Goal: Information Seeking & Learning: Learn about a topic

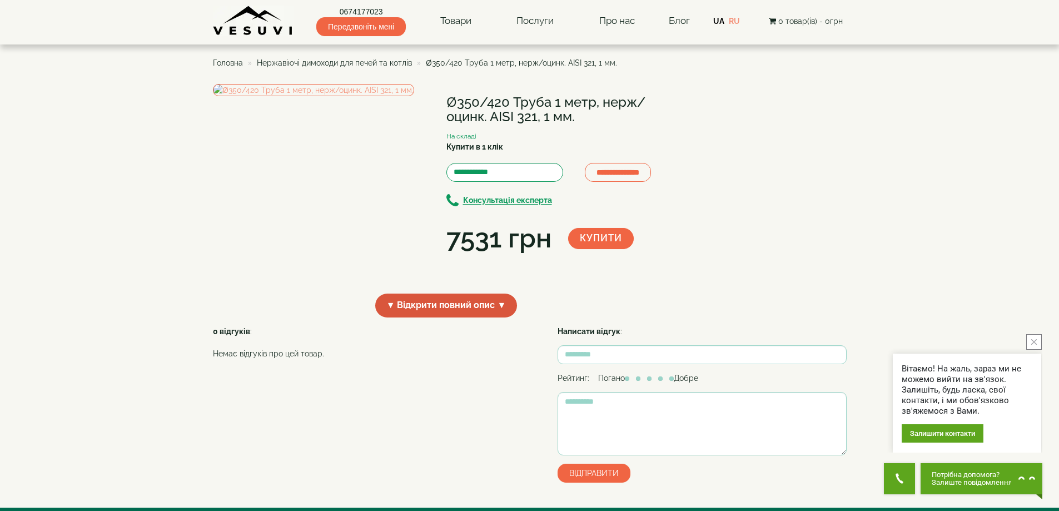
click at [390, 317] on span "▼ Відкрити повний опис ▼" at bounding box center [446, 305] width 142 height 24
click at [422, 317] on span "▲ Приховати опис ▲" at bounding box center [446, 305] width 116 height 24
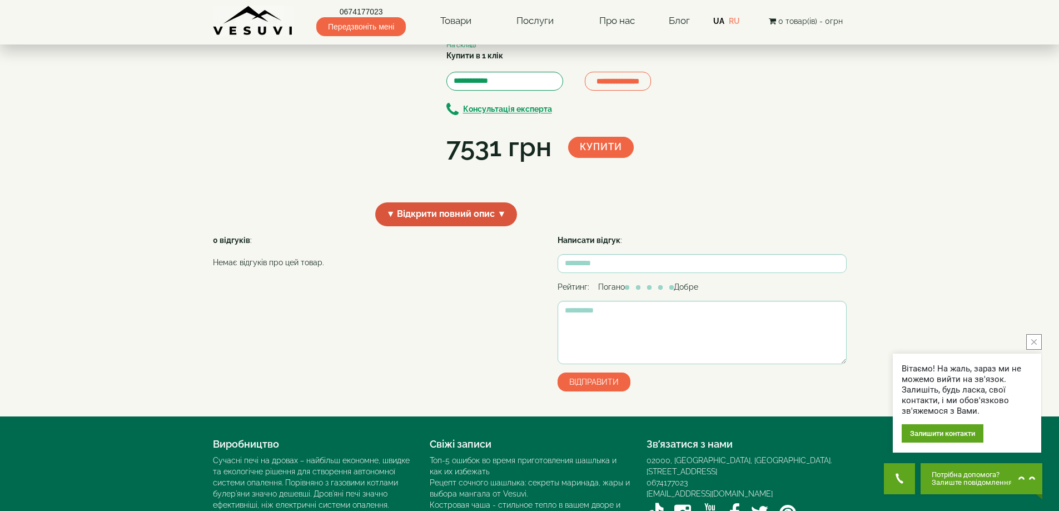
scroll to position [92, 0]
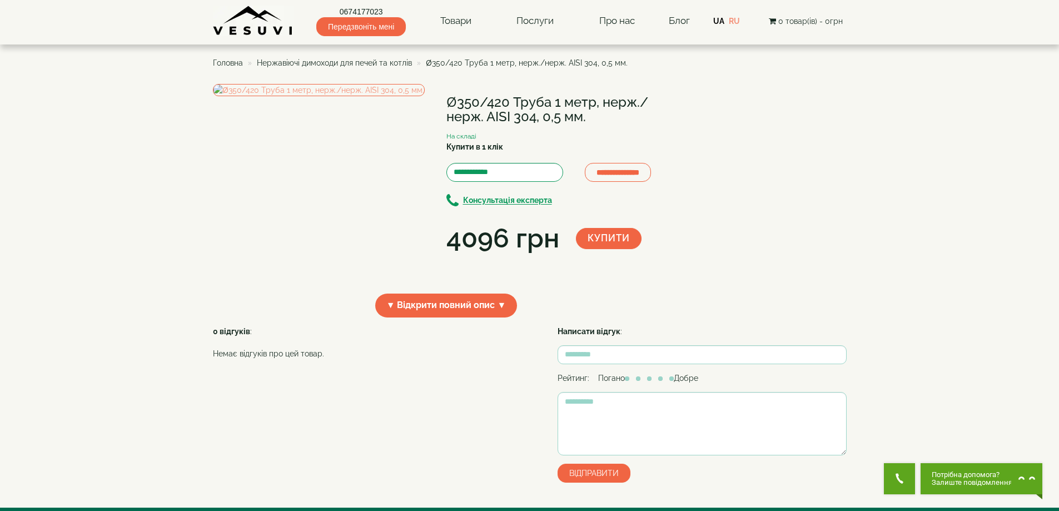
click at [843, 301] on div "**********" at bounding box center [529, 205] width 633 height 242
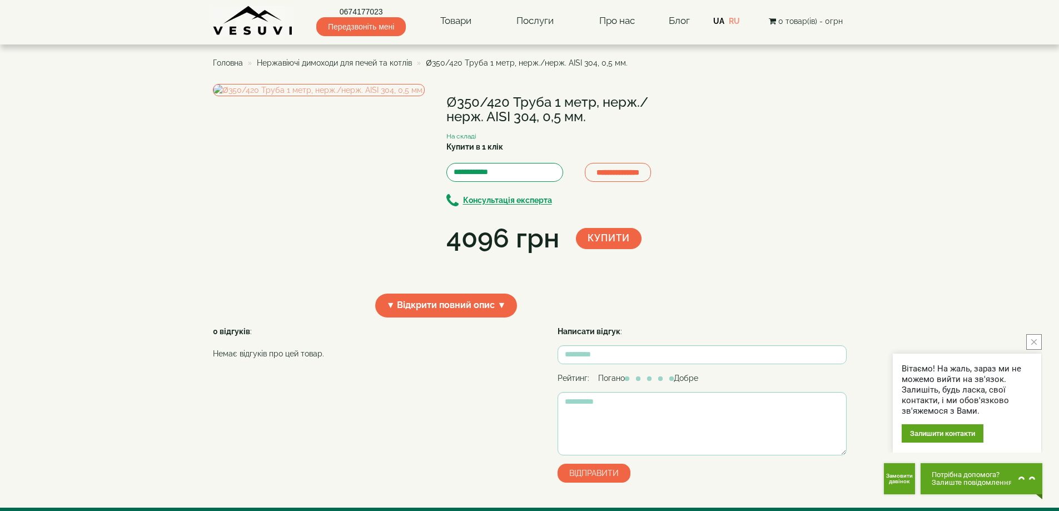
drag, startPoint x: 924, startPoint y: 437, endPoint x: 887, endPoint y: 455, distance: 41.0
click at [887, 455] on body "Магазин Булер'яни VESUVI Мангали від заводу VESUVI Печі для лазні та сауни VESU…" at bounding box center [529, 349] width 1059 height 699
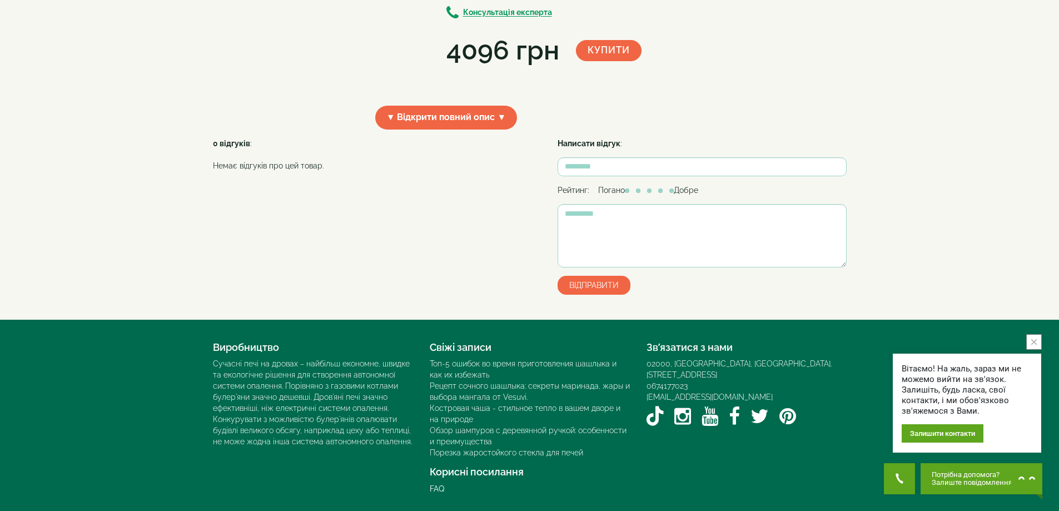
scroll to position [222, 0]
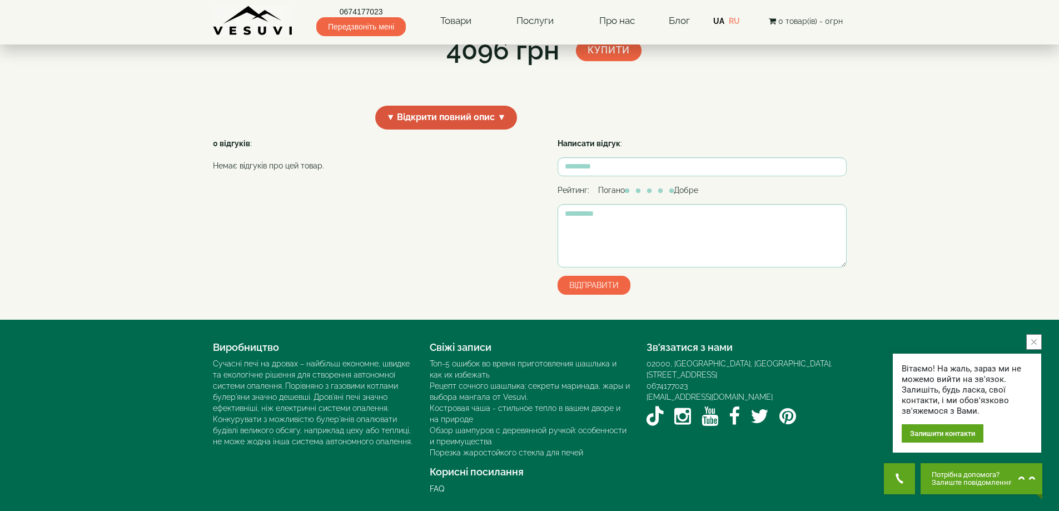
click at [452, 124] on span "▼ Відкрити повний опис ▼" at bounding box center [446, 118] width 142 height 24
